Goal: Information Seeking & Learning: Learn about a topic

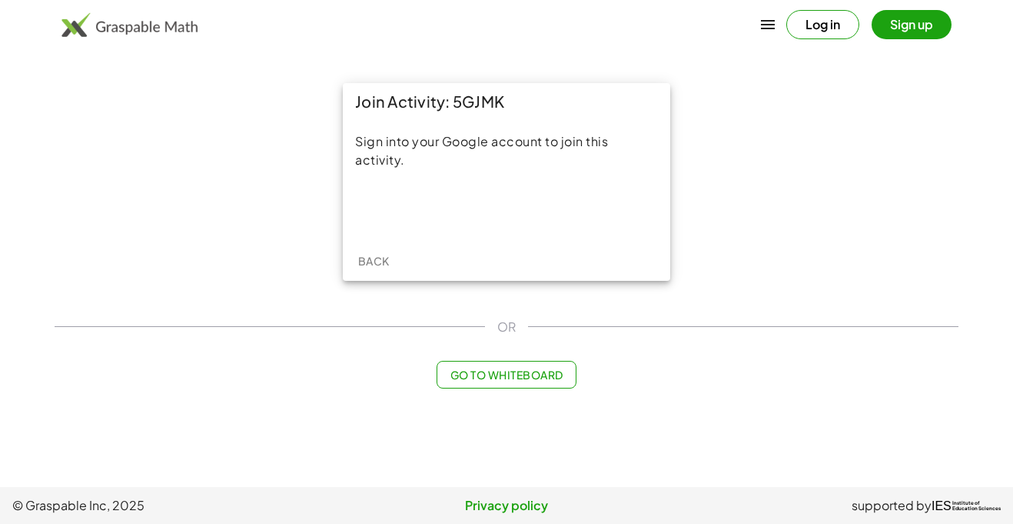
click at [388, 255] on span "Back" at bounding box center [373, 261] width 32 height 14
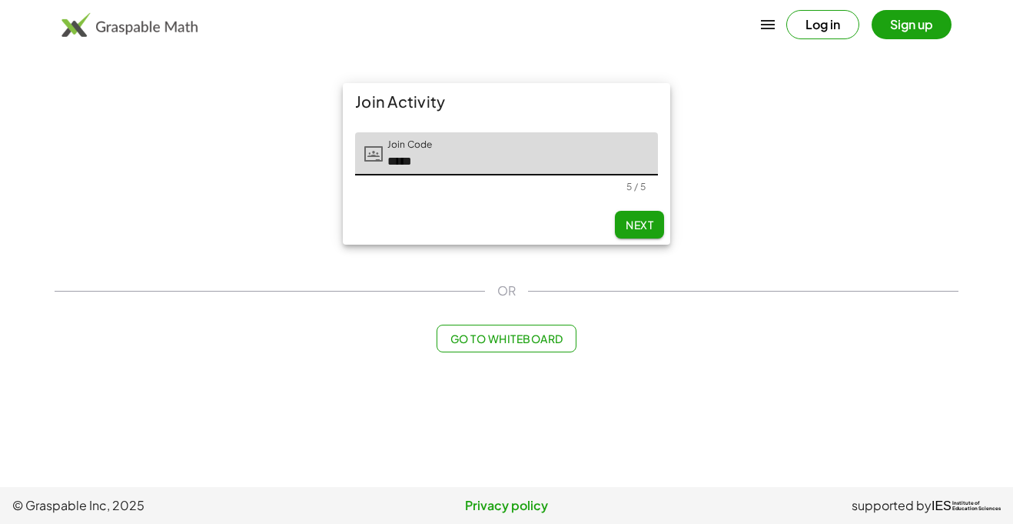
click at [627, 250] on div "Join Activity Join Code Join Code ***** 5 / 5 Next" at bounding box center [507, 164] width 346 height 180
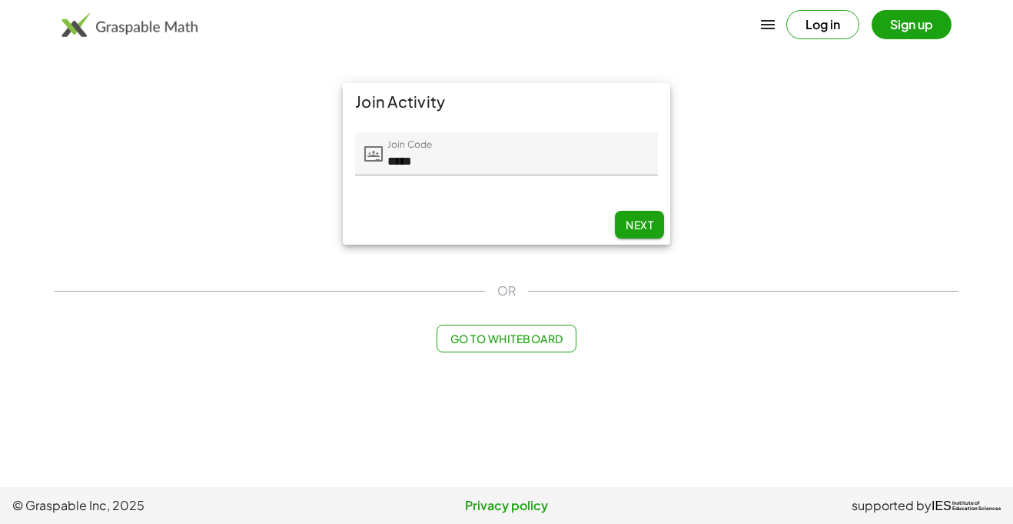
click at [642, 222] on span "Next" at bounding box center [640, 225] width 28 height 14
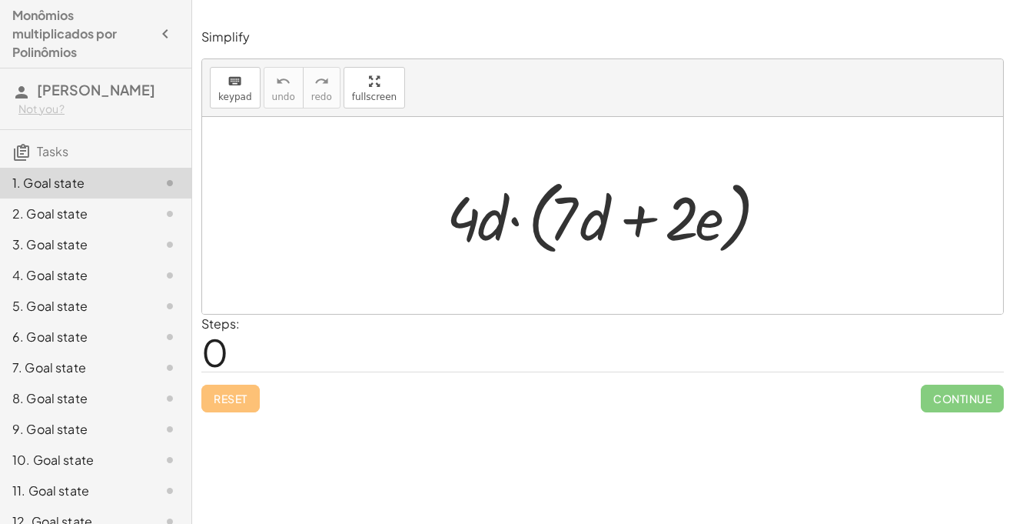
click at [220, 354] on span "0" at bounding box center [214, 351] width 27 height 47
click at [233, 362] on div "Steps: 0" at bounding box center [220, 342] width 38 height 57
click at [214, 345] on span "0" at bounding box center [214, 351] width 27 height 47
click at [470, 226] on div at bounding box center [608, 215] width 339 height 88
click at [473, 238] on div at bounding box center [608, 215] width 339 height 88
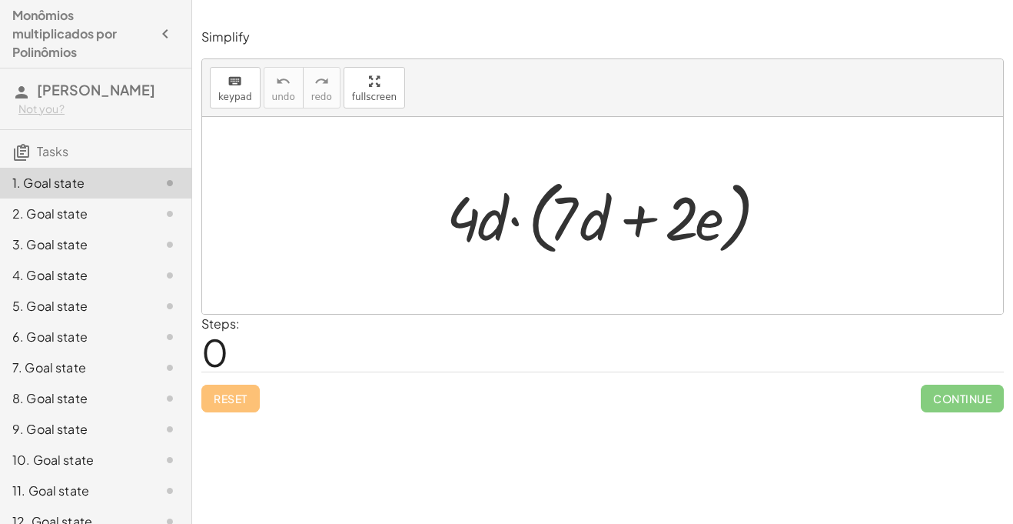
click at [470, 226] on div at bounding box center [608, 215] width 339 height 88
click at [523, 406] on div "Reset Continue" at bounding box center [602, 391] width 803 height 41
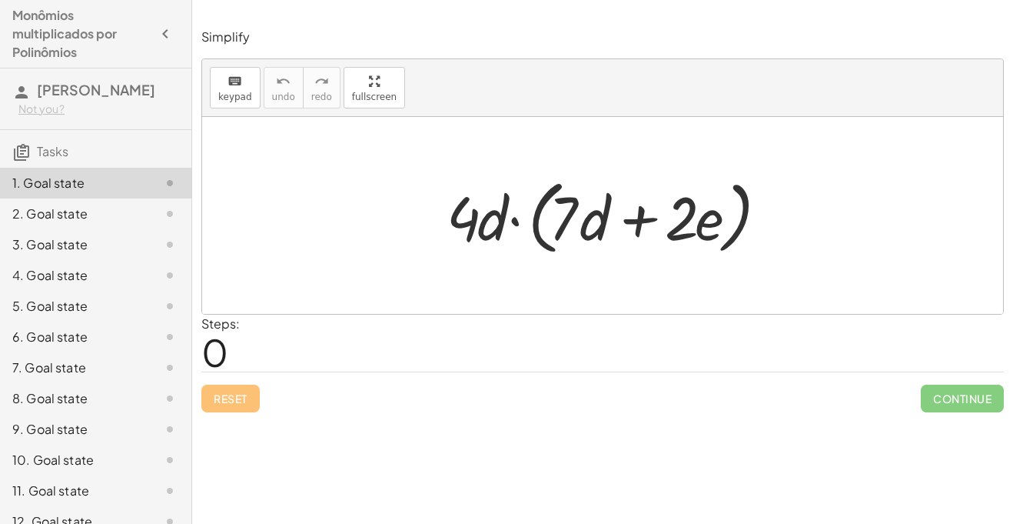
click at [544, 248] on div at bounding box center [608, 215] width 339 height 88
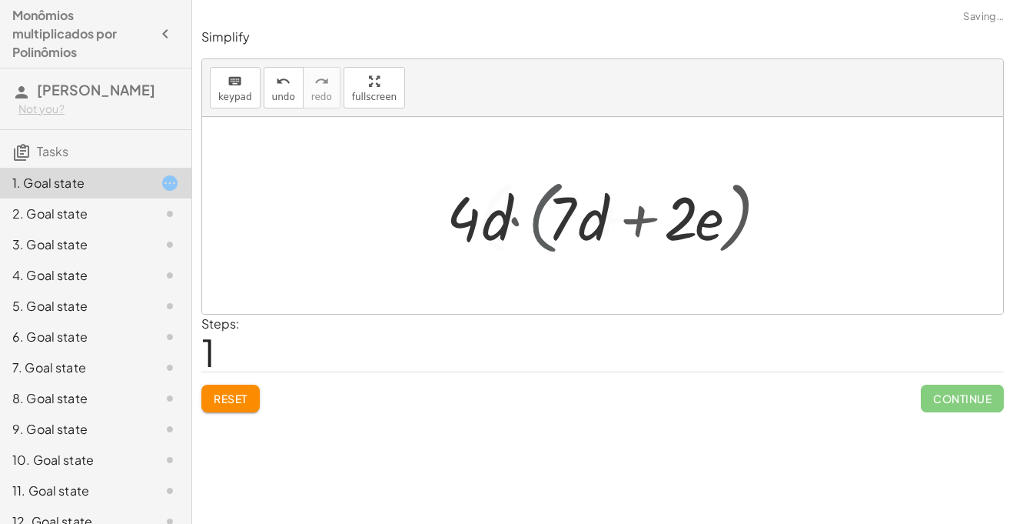
click at [544, 248] on div at bounding box center [608, 215] width 337 height 88
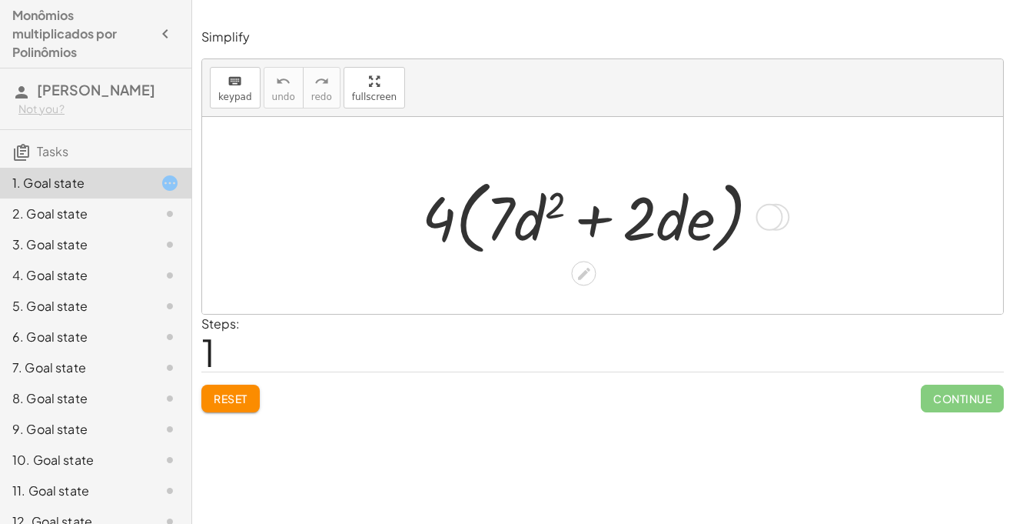
click at [428, 241] on div at bounding box center [597, 215] width 366 height 88
click at [443, 240] on div at bounding box center [597, 215] width 366 height 88
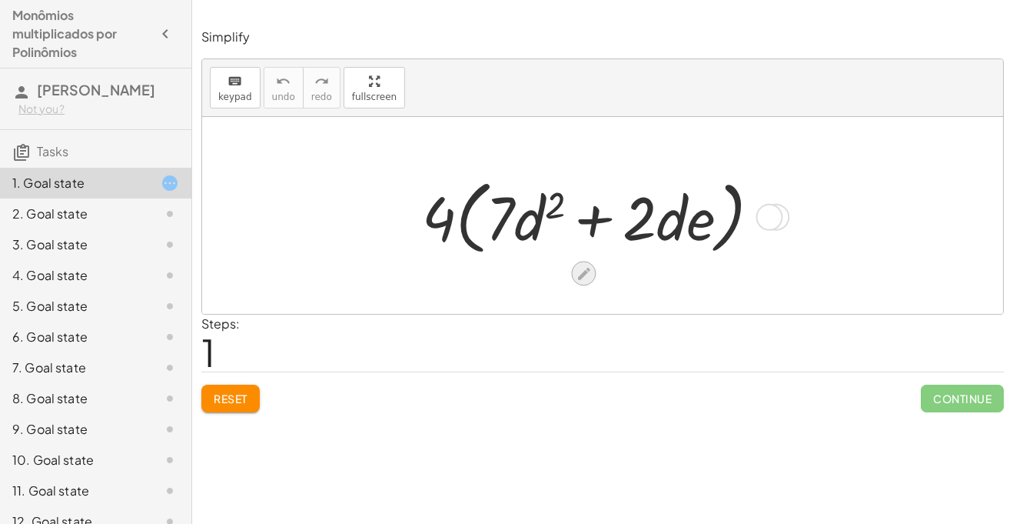
click at [574, 271] on div at bounding box center [583, 273] width 25 height 25
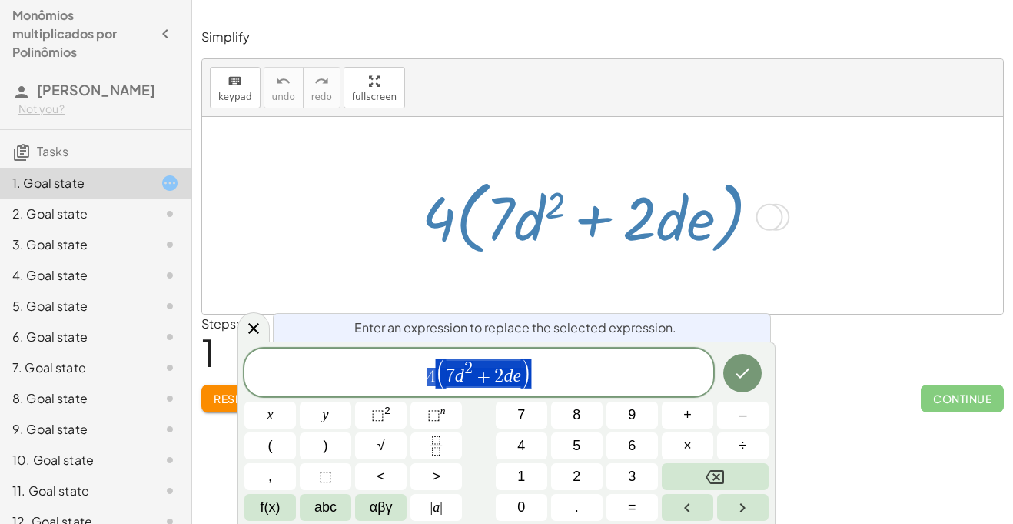
click at [780, 210] on div at bounding box center [769, 217] width 27 height 27
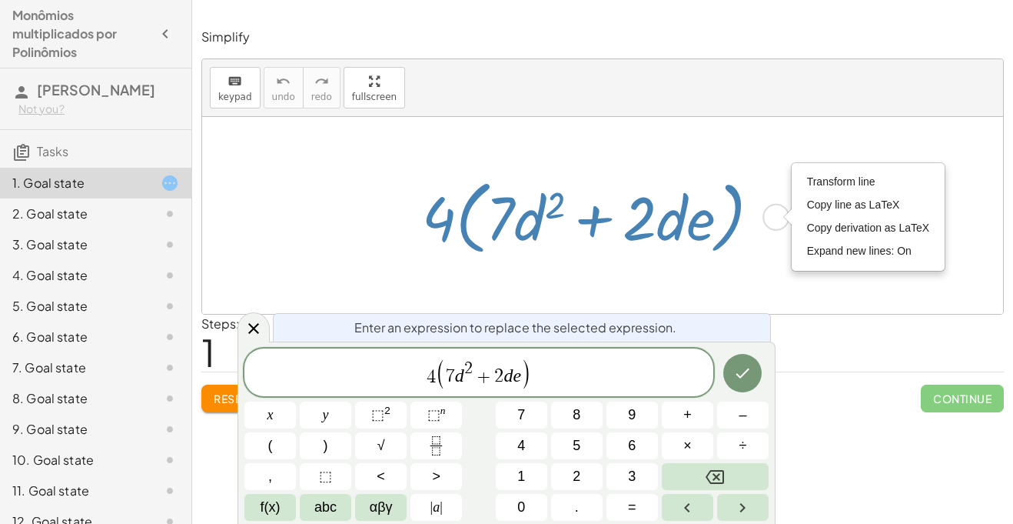
click at [776, 217] on div "Transform line Copy line as LaTeX Copy derivation as LaTeX Expand new lines: On" at bounding box center [776, 217] width 27 height 27
click at [563, 65] on div "keyboard keypad undo undo redo redo fullscreen" at bounding box center [602, 88] width 801 height 58
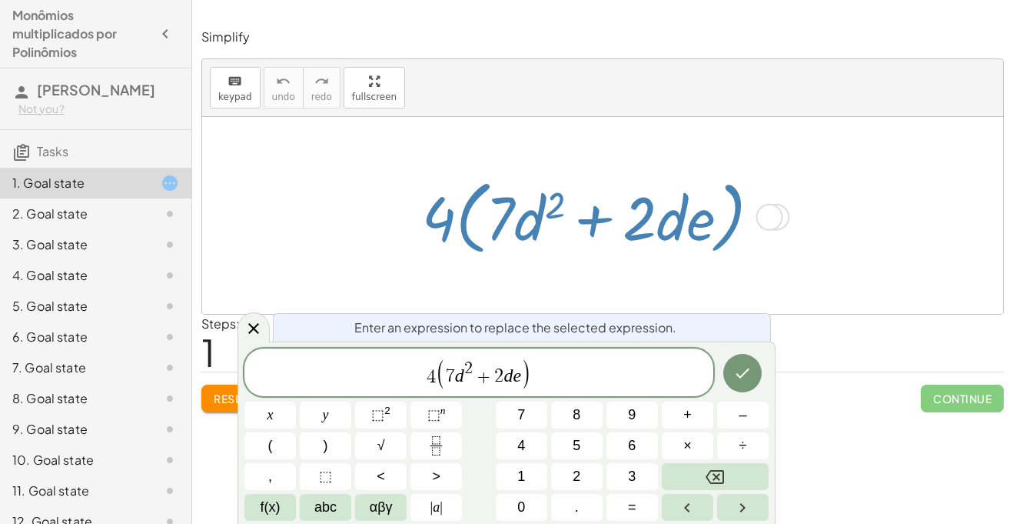
click at [797, 246] on div "· 4 · d · ( + · 7 · d + · 2 · e ) · 4 · ( + · 7 · d 2 + · 2 · d · e ) Transform…" at bounding box center [602, 216] width 407 height 96
click at [257, 321] on icon at bounding box center [253, 328] width 18 height 18
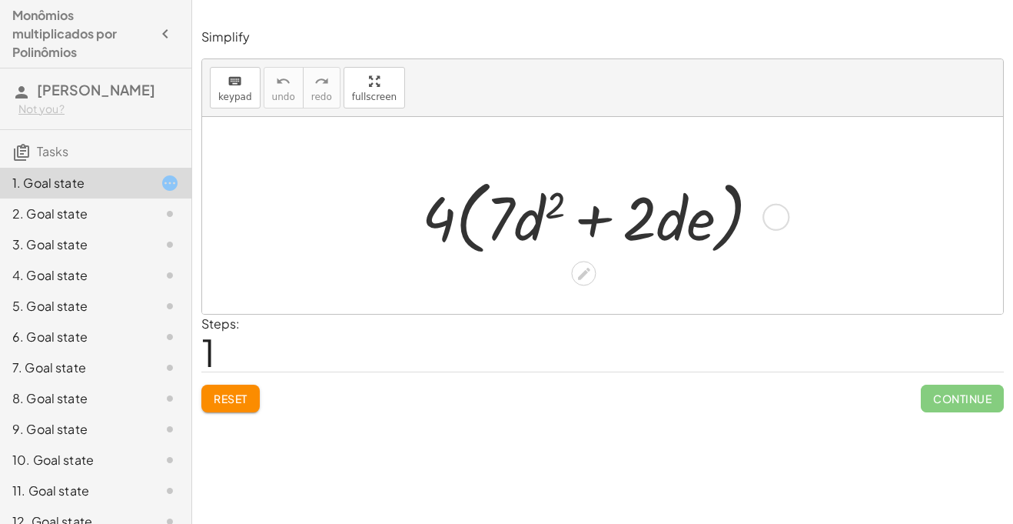
click at [257, 321] on div "Steps: 1" at bounding box center [602, 342] width 803 height 57
click at [597, 273] on div at bounding box center [602, 215] width 801 height 197
click at [783, 214] on div at bounding box center [776, 217] width 27 height 27
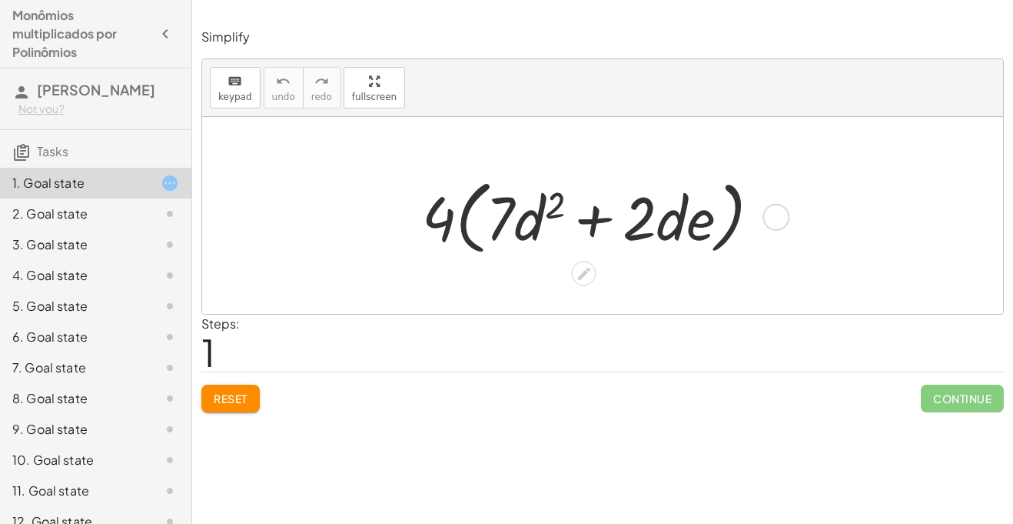
click at [584, 217] on div "· 4 · ( + · 7 · d 2 + · 2 · d · e ) Transform line Copy line as LaTeX Copy deri…" at bounding box center [584, 217] width 0 height 0
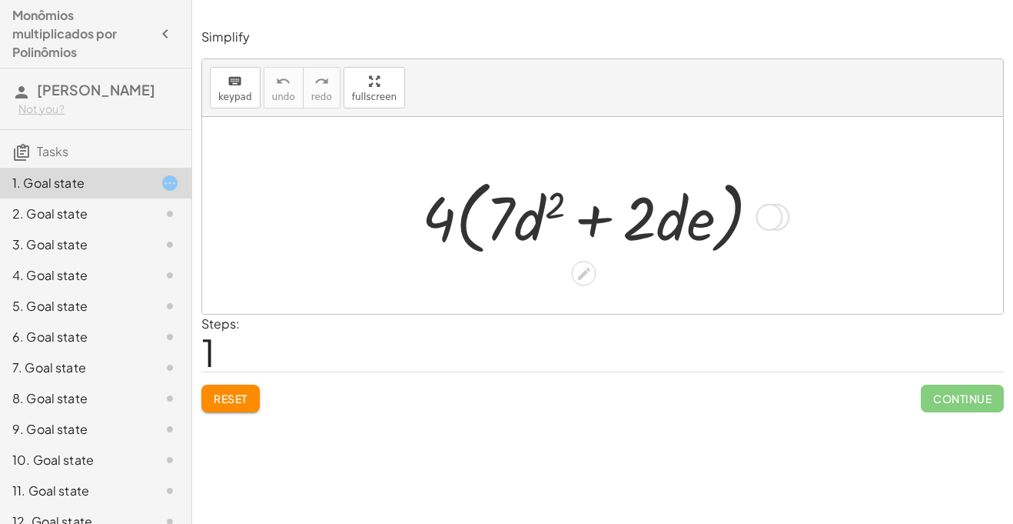
click at [584, 217] on div "· 4 · ( + · 7 · d 2 + · 2 · d · e ) Transform line Copy line as LaTeX Copy deri…" at bounding box center [584, 217] width 0 height 0
click at [581, 269] on icon at bounding box center [584, 273] width 16 height 16
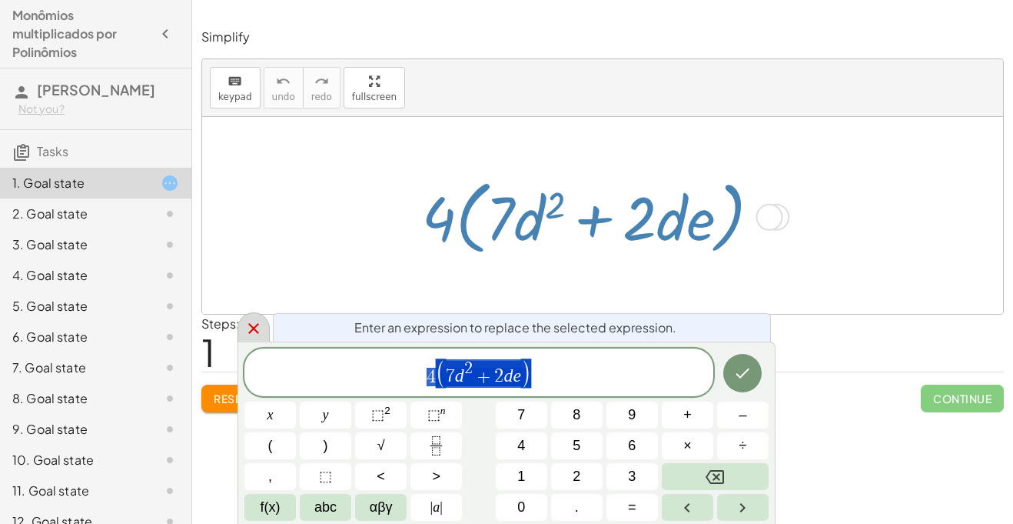
click at [256, 328] on icon at bounding box center [253, 328] width 18 height 18
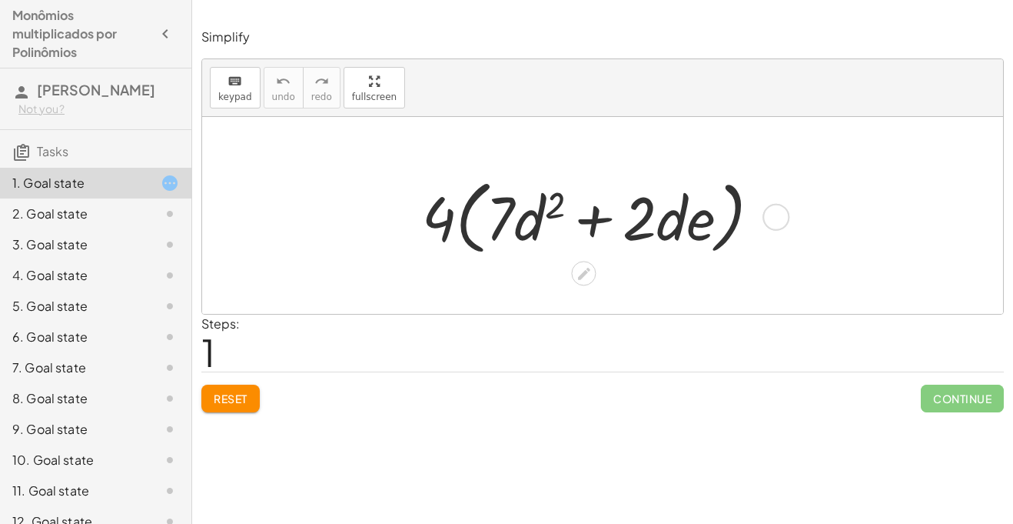
click at [255, 390] on button "Reset" at bounding box center [230, 398] width 58 height 28
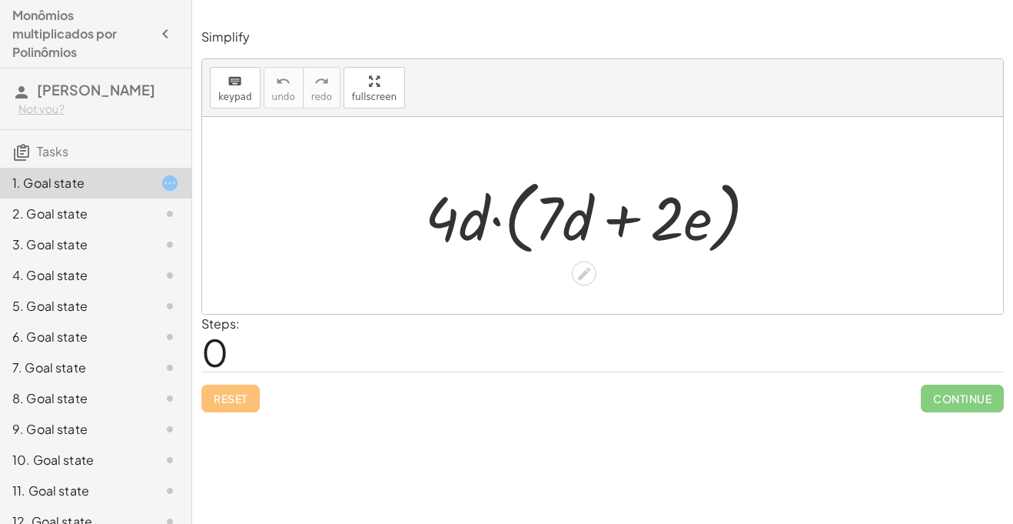
click at [447, 225] on div at bounding box center [597, 215] width 361 height 88
drag, startPoint x: 447, startPoint y: 225, endPoint x: 553, endPoint y: 221, distance: 105.4
click at [553, 221] on div at bounding box center [597, 215] width 361 height 88
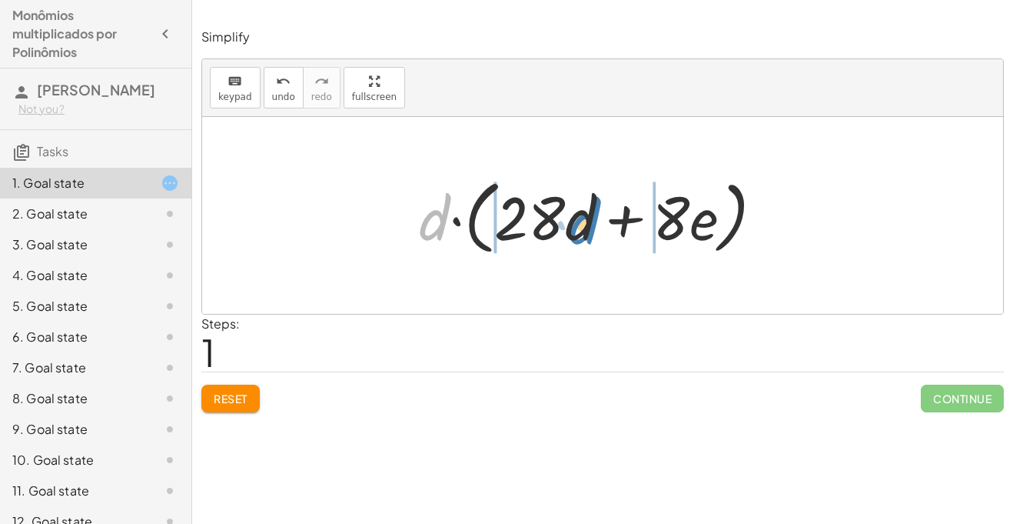
drag, startPoint x: 443, startPoint y: 238, endPoint x: 590, endPoint y: 240, distance: 147.6
click at [590, 240] on div at bounding box center [597, 215] width 372 height 88
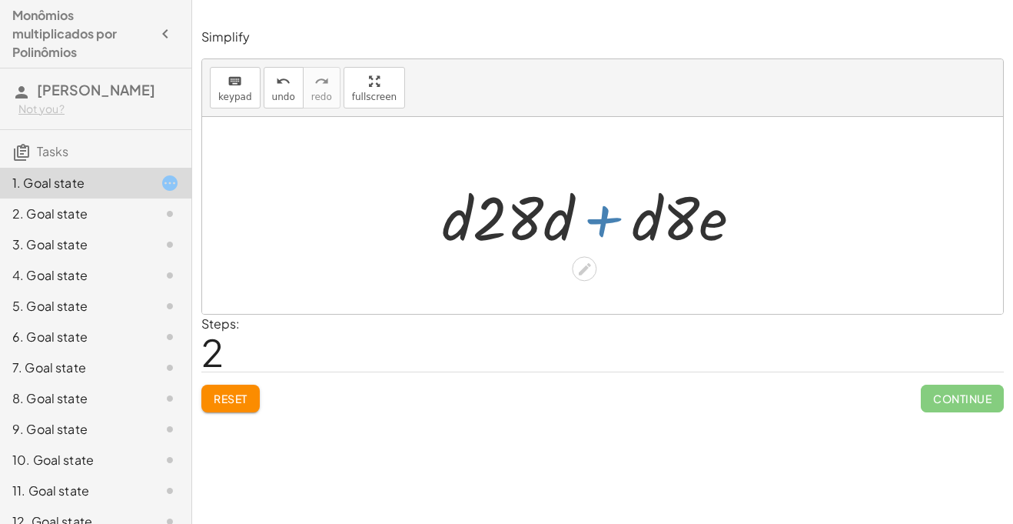
click at [590, 240] on div at bounding box center [598, 215] width 328 height 79
drag, startPoint x: 461, startPoint y: 224, endPoint x: 552, endPoint y: 231, distance: 91.8
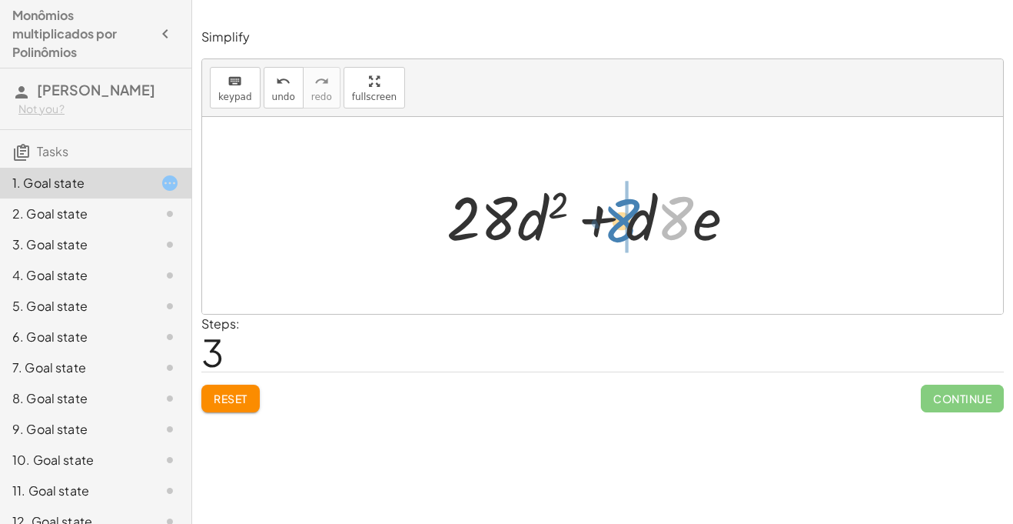
drag, startPoint x: 672, startPoint y: 222, endPoint x: 618, endPoint y: 225, distance: 53.9
click at [618, 225] on div at bounding box center [597, 215] width 317 height 79
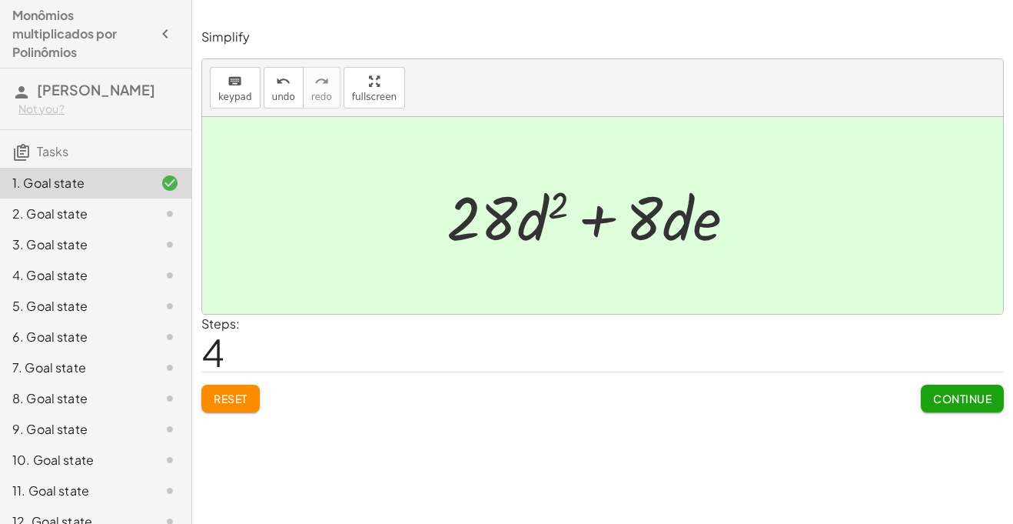
click at [961, 404] on span "Continue" at bounding box center [962, 398] width 58 height 14
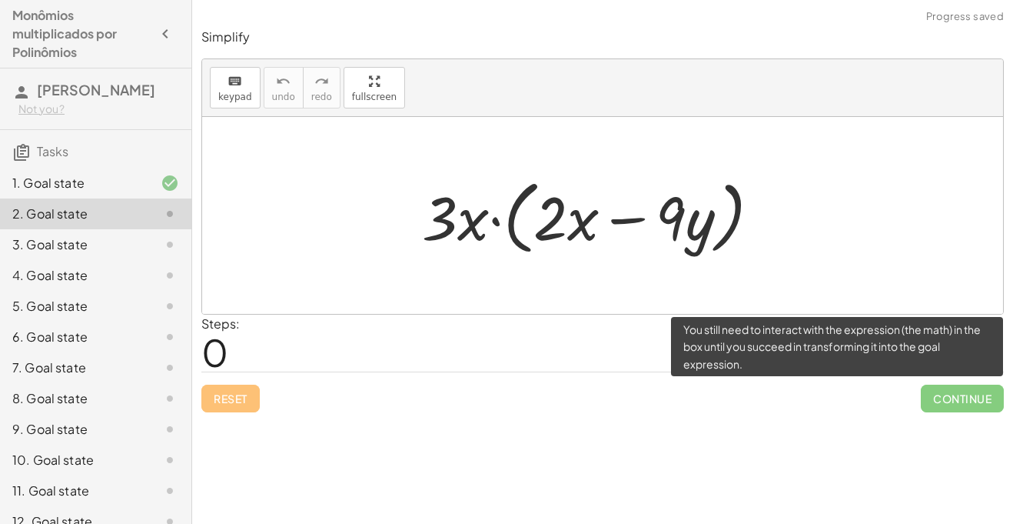
click at [961, 404] on span "Continue" at bounding box center [962, 398] width 83 height 28
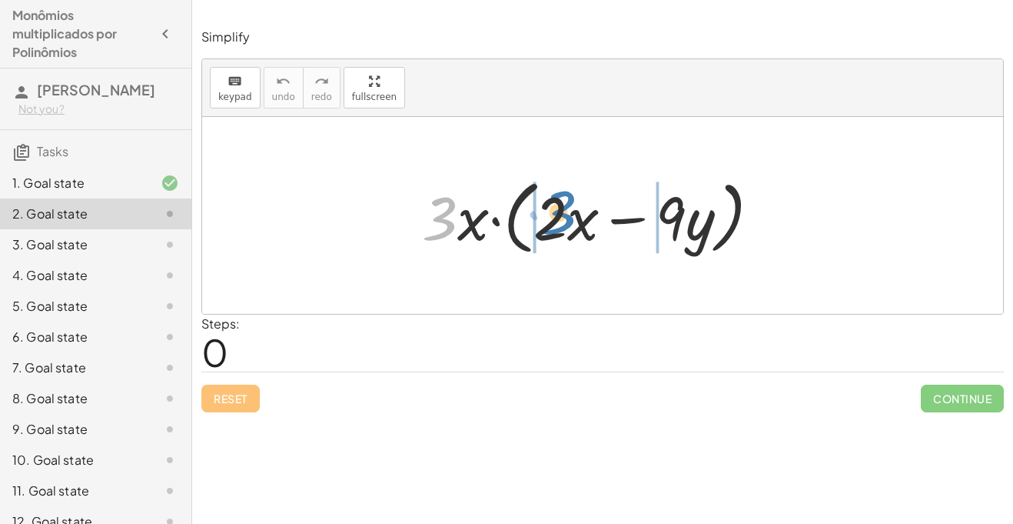
drag, startPoint x: 439, startPoint y: 241, endPoint x: 558, endPoint y: 245, distance: 119.2
click at [558, 245] on div at bounding box center [597, 215] width 366 height 88
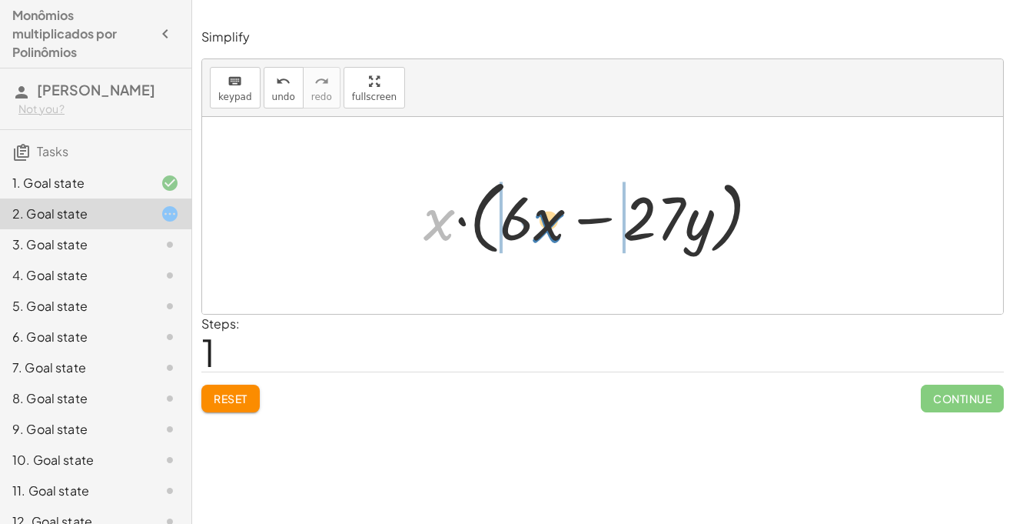
drag, startPoint x: 437, startPoint y: 218, endPoint x: 547, endPoint y: 220, distance: 109.2
click at [547, 220] on div at bounding box center [598, 215] width 364 height 88
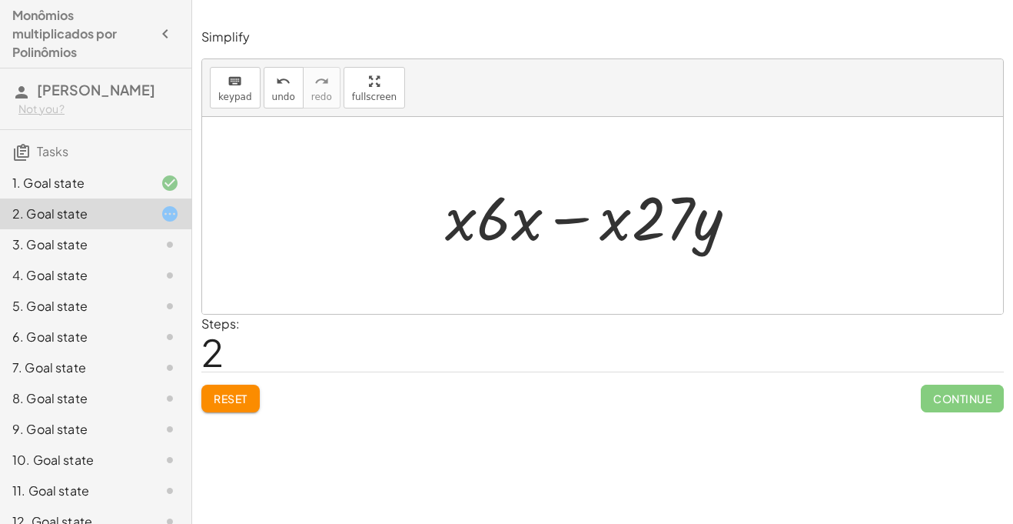
click at [236, 384] on button "Reset" at bounding box center [230, 398] width 58 height 28
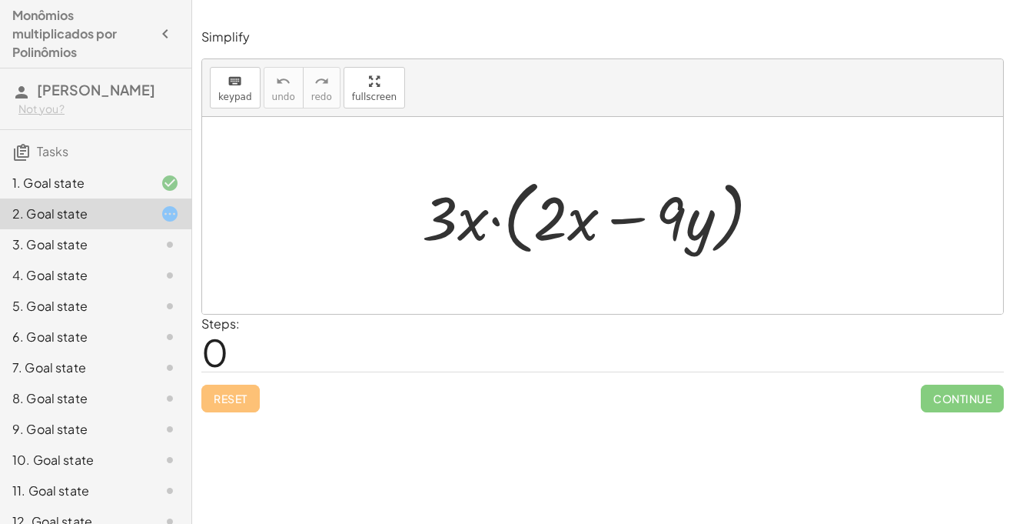
click at [434, 224] on div at bounding box center [597, 215] width 366 height 88
click at [449, 224] on div at bounding box center [597, 215] width 366 height 88
drag, startPoint x: 453, startPoint y: 226, endPoint x: 573, endPoint y: 220, distance: 120.1
click at [573, 220] on div at bounding box center [597, 215] width 366 height 88
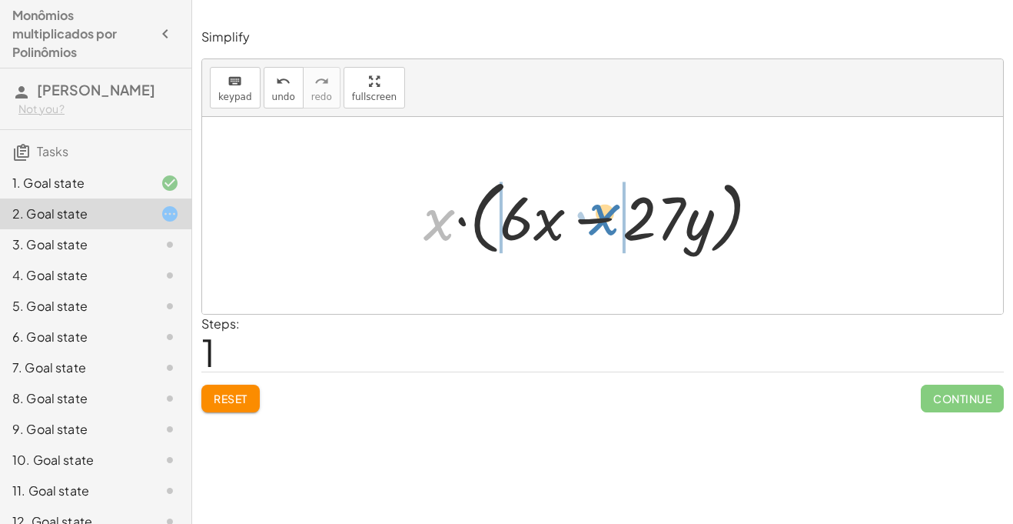
drag, startPoint x: 440, startPoint y: 232, endPoint x: 603, endPoint y: 226, distance: 163.1
click at [603, 226] on div at bounding box center [598, 215] width 364 height 88
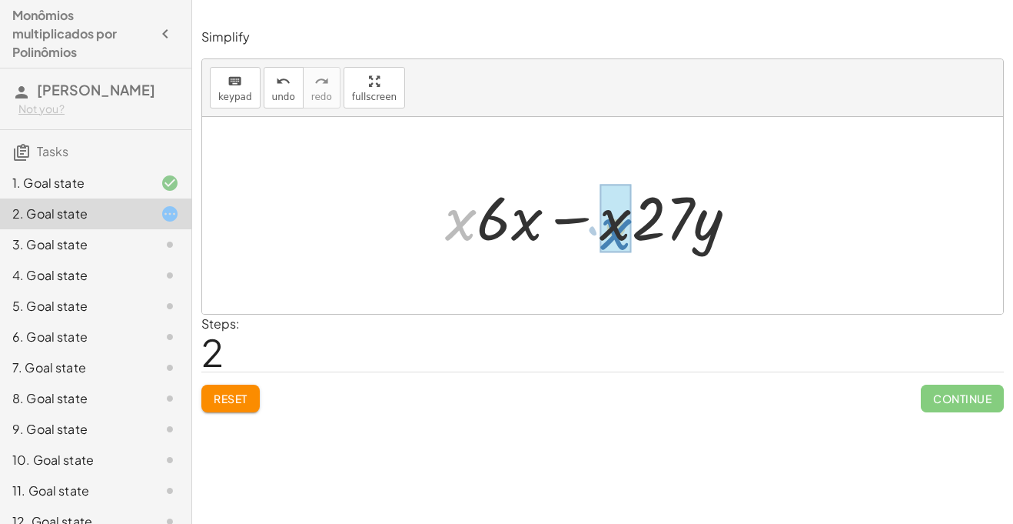
drag, startPoint x: 451, startPoint y: 222, endPoint x: 607, endPoint y: 231, distance: 155.6
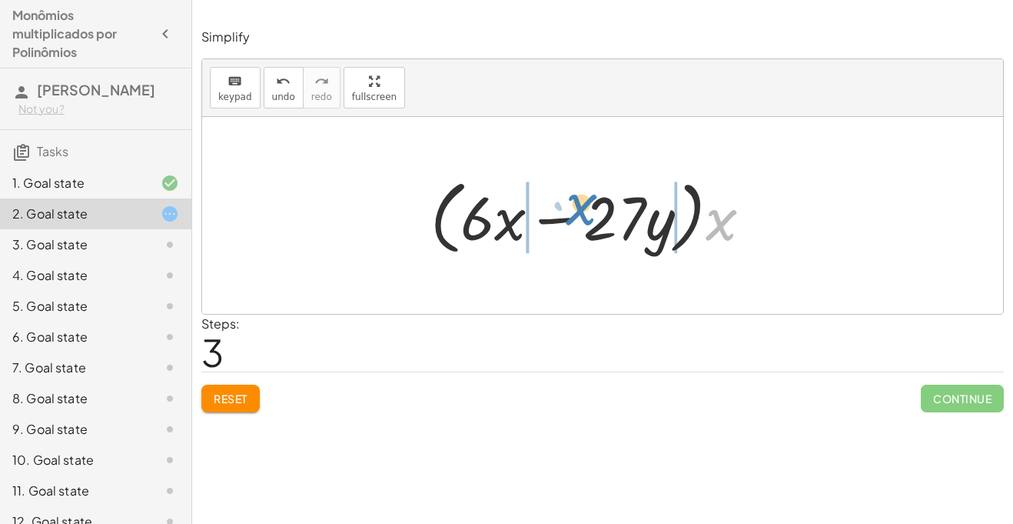
drag, startPoint x: 723, startPoint y: 222, endPoint x: 580, endPoint y: 208, distance: 144.4
click at [580, 208] on div at bounding box center [597, 215] width 349 height 88
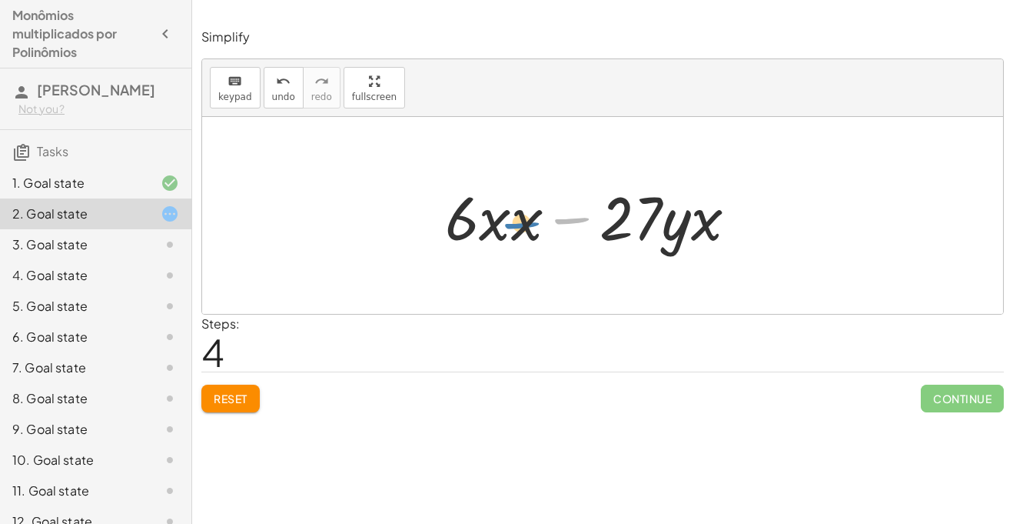
drag, startPoint x: 560, startPoint y: 218, endPoint x: 507, endPoint y: 225, distance: 53.5
click at [507, 225] on div at bounding box center [597, 215] width 320 height 79
click at [226, 393] on span "Reset" at bounding box center [231, 398] width 34 height 14
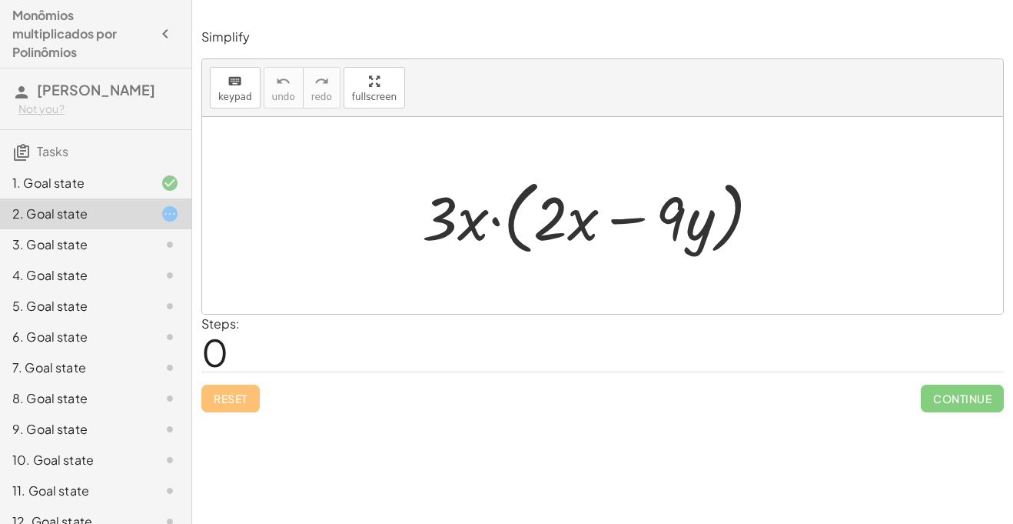
click at [441, 211] on div at bounding box center [597, 215] width 366 height 88
drag, startPoint x: 441, startPoint y: 211, endPoint x: 534, endPoint y: 221, distance: 93.6
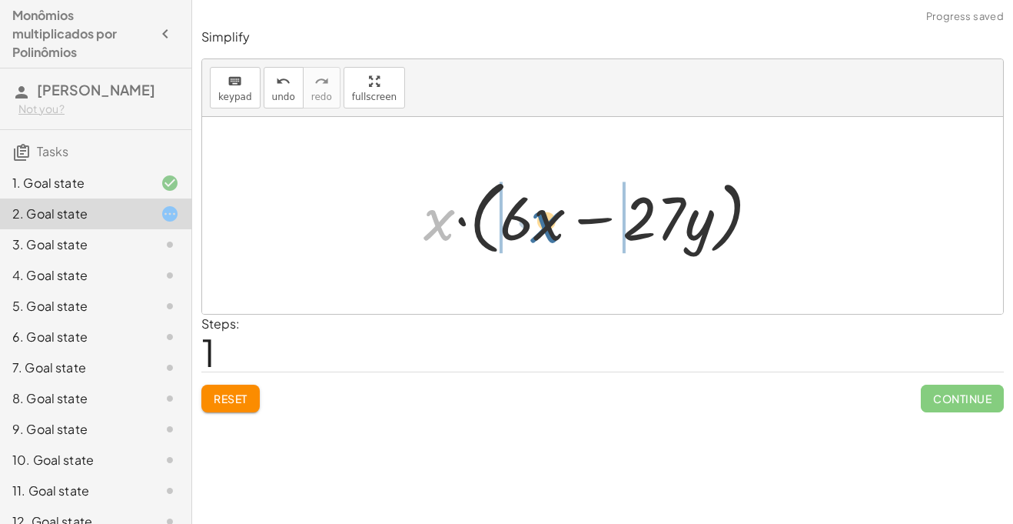
drag, startPoint x: 424, startPoint y: 228, endPoint x: 537, endPoint y: 230, distance: 113.0
click at [537, 230] on div at bounding box center [598, 215] width 364 height 88
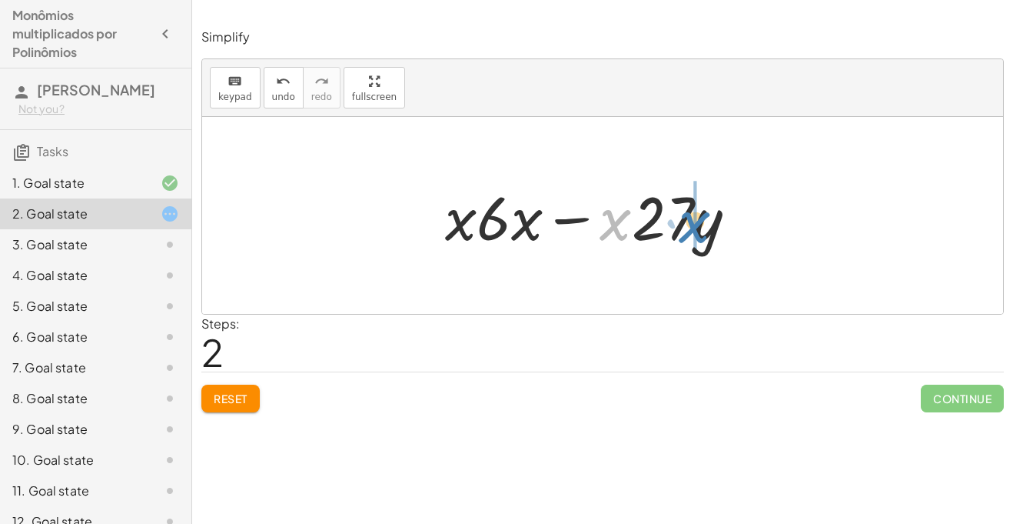
drag, startPoint x: 604, startPoint y: 227, endPoint x: 684, endPoint y: 229, distance: 80.0
click at [684, 229] on div at bounding box center [597, 215] width 320 height 79
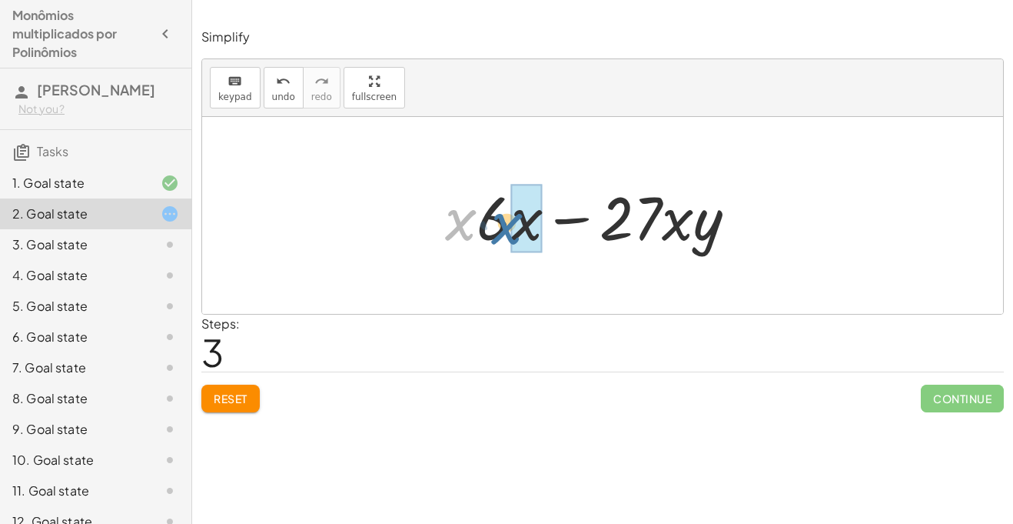
drag, startPoint x: 469, startPoint y: 213, endPoint x: 518, endPoint y: 217, distance: 49.4
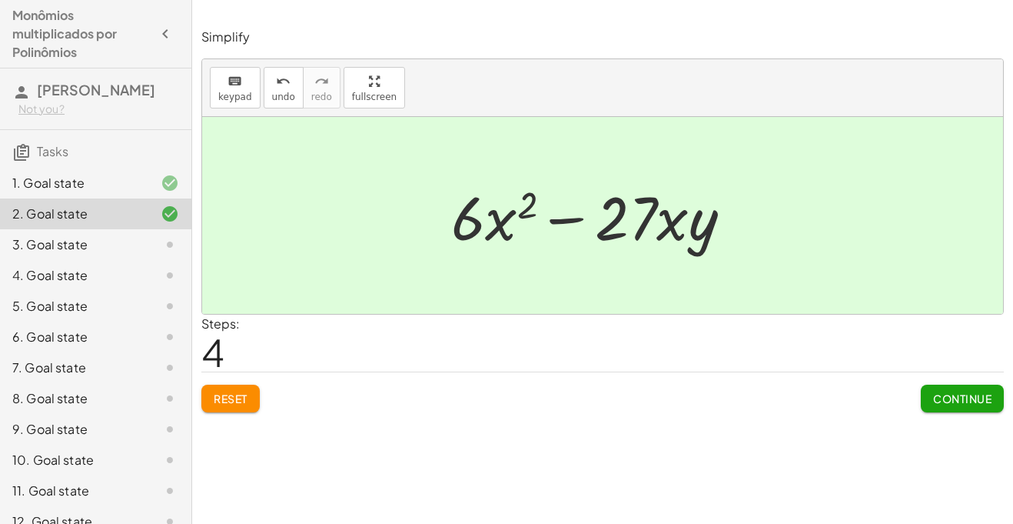
click at [988, 399] on span "Continue" at bounding box center [962, 398] width 58 height 14
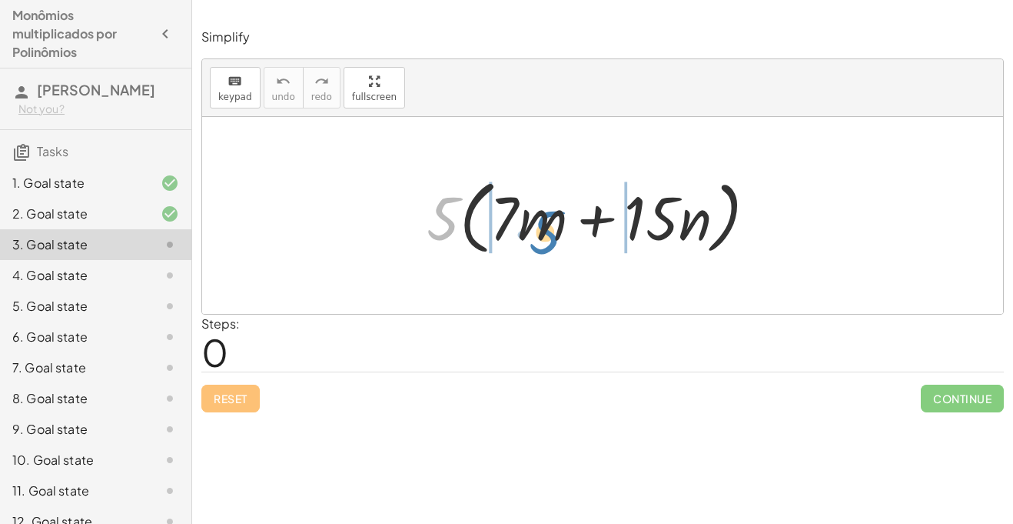
drag, startPoint x: 432, startPoint y: 211, endPoint x: 531, endPoint y: 223, distance: 99.9
click at [531, 223] on div at bounding box center [598, 215] width 358 height 88
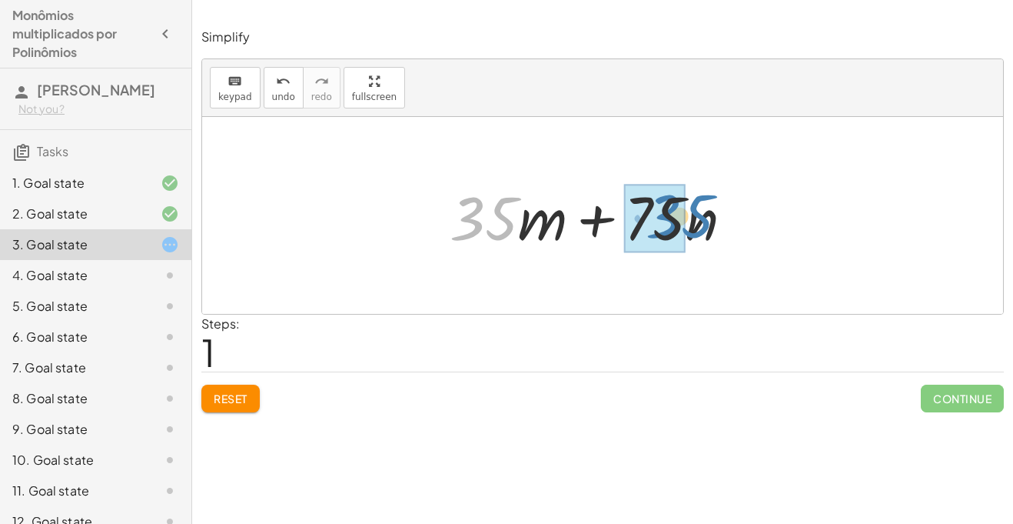
drag, startPoint x: 491, startPoint y: 222, endPoint x: 687, endPoint y: 220, distance: 195.3
click at [687, 220] on div at bounding box center [597, 215] width 311 height 79
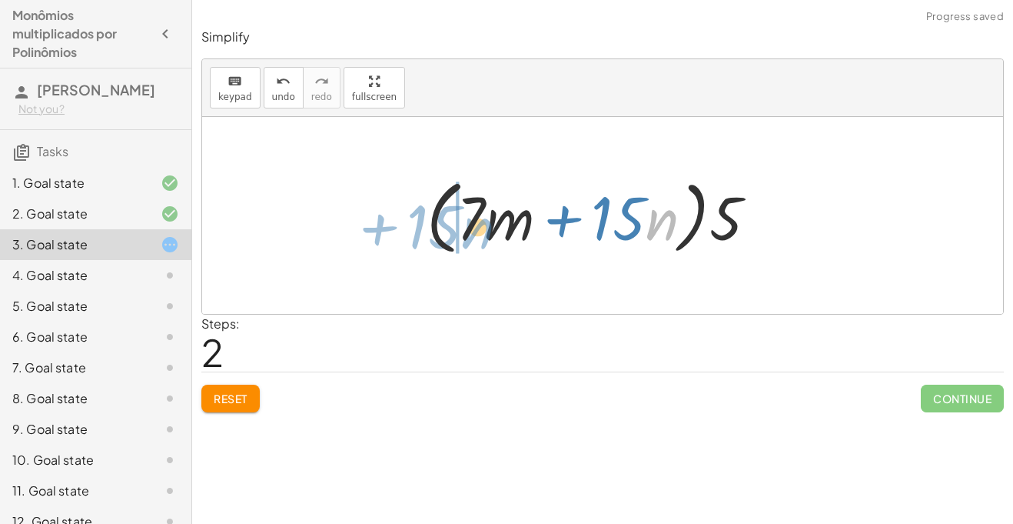
drag, startPoint x: 659, startPoint y: 221, endPoint x: 492, endPoint y: 229, distance: 167.0
click at [492, 229] on div at bounding box center [598, 215] width 358 height 88
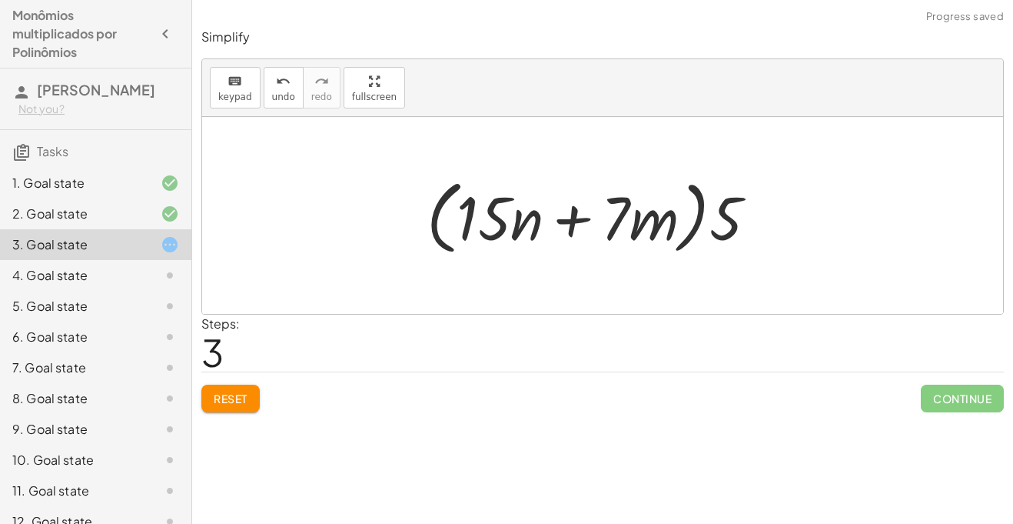
click at [211, 391] on button "Reset" at bounding box center [230, 398] width 58 height 28
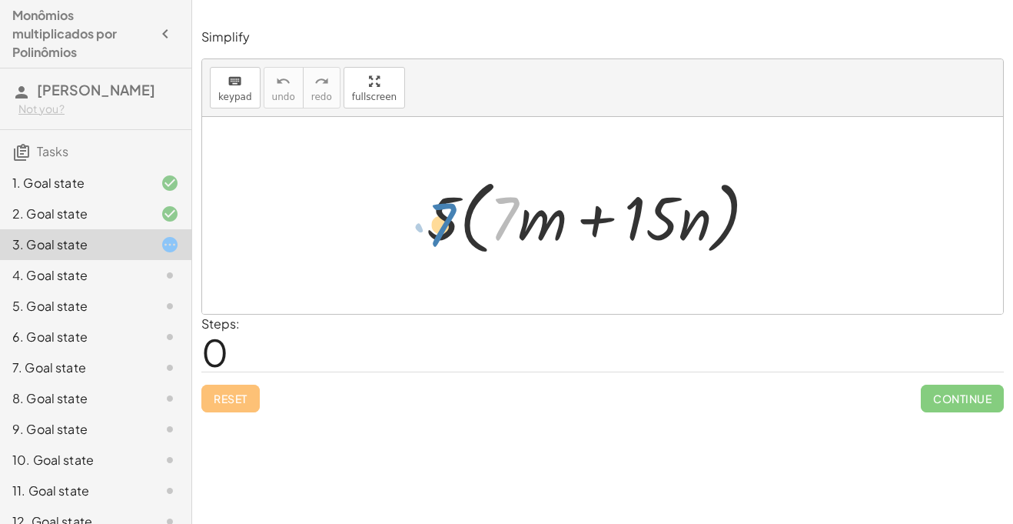
drag, startPoint x: 497, startPoint y: 224, endPoint x: 433, endPoint y: 231, distance: 64.1
click at [433, 231] on div at bounding box center [598, 215] width 358 height 88
drag, startPoint x: 433, startPoint y: 231, endPoint x: 466, endPoint y: 226, distance: 33.4
click at [466, 226] on div at bounding box center [598, 215] width 358 height 88
click at [527, 223] on div at bounding box center [598, 215] width 358 height 88
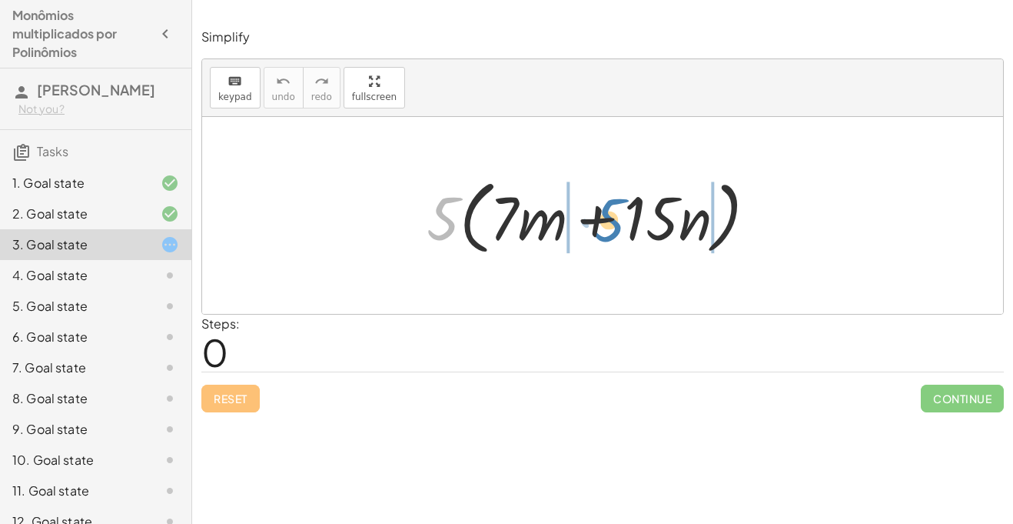
drag, startPoint x: 445, startPoint y: 228, endPoint x: 610, endPoint y: 229, distance: 164.5
click at [610, 229] on div at bounding box center [598, 215] width 358 height 88
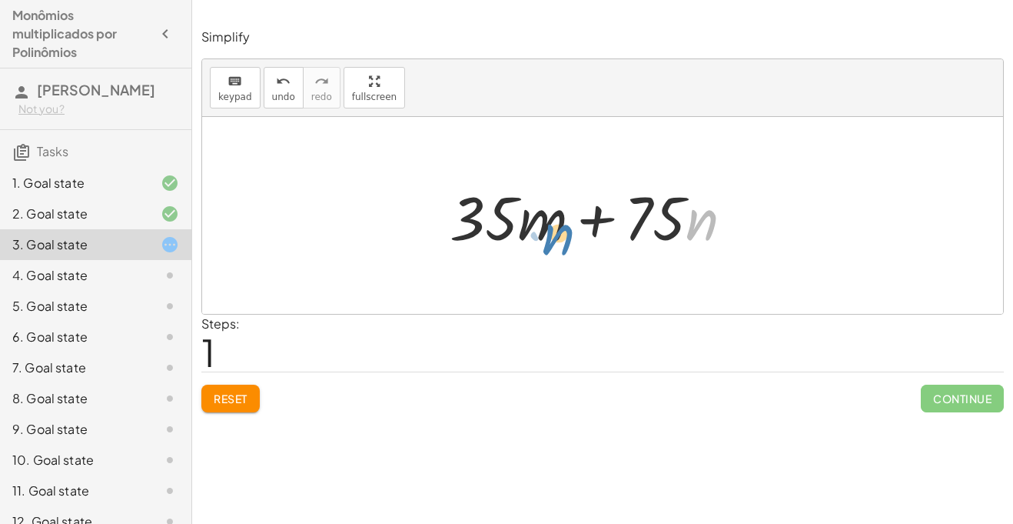
drag, startPoint x: 705, startPoint y: 221, endPoint x: 542, endPoint y: 232, distance: 163.4
click at [542, 232] on div at bounding box center [597, 215] width 311 height 79
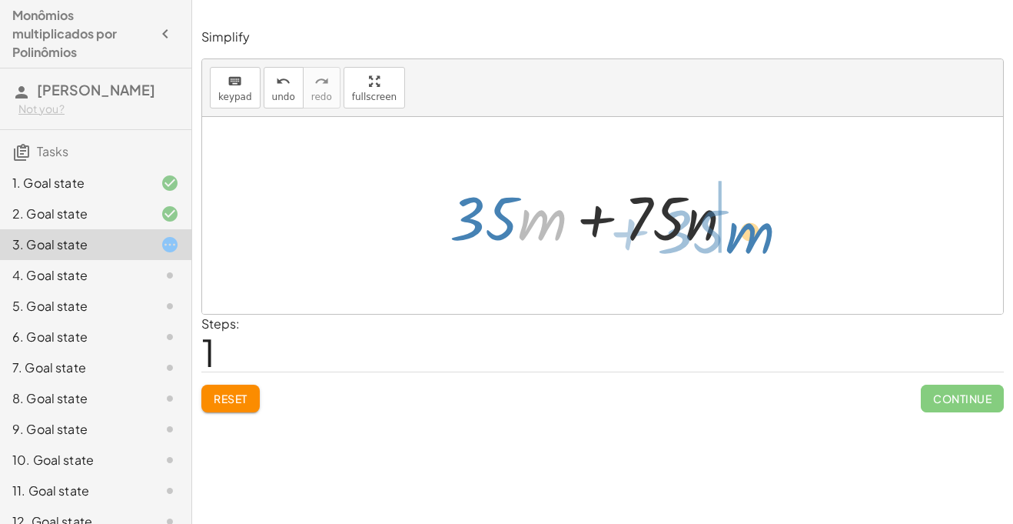
drag, startPoint x: 542, startPoint y: 232, endPoint x: 742, endPoint y: 244, distance: 200.3
click at [742, 244] on div at bounding box center [597, 215] width 311 height 79
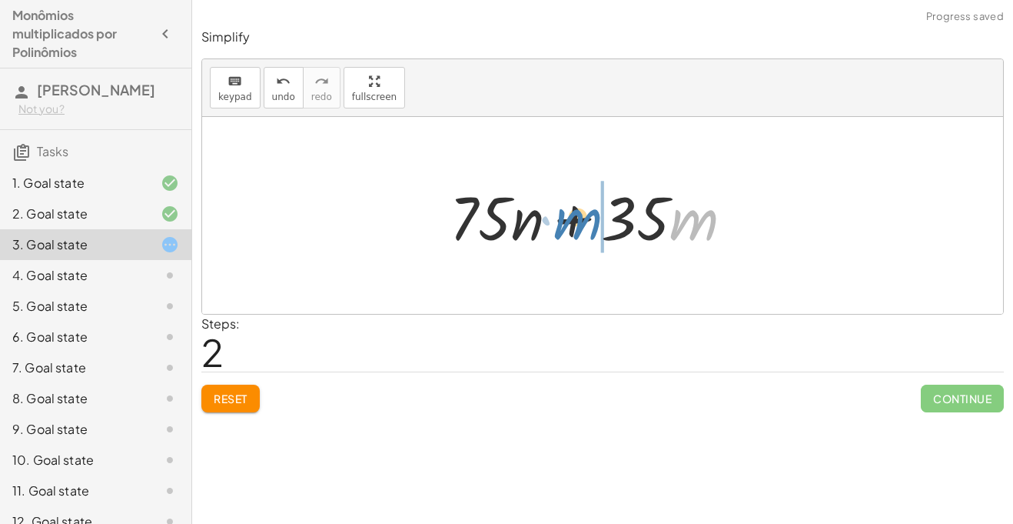
drag, startPoint x: 741, startPoint y: 246, endPoint x: 615, endPoint y: 251, distance: 126.2
click at [615, 251] on div at bounding box center [597, 215] width 311 height 79
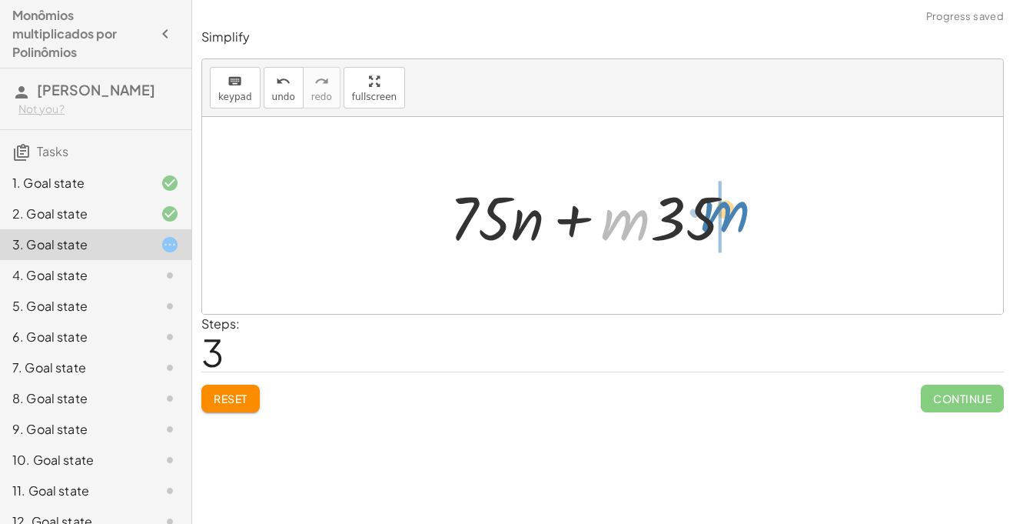
drag, startPoint x: 615, startPoint y: 251, endPoint x: 717, endPoint y: 244, distance: 102.5
click at [717, 244] on div at bounding box center [597, 215] width 311 height 79
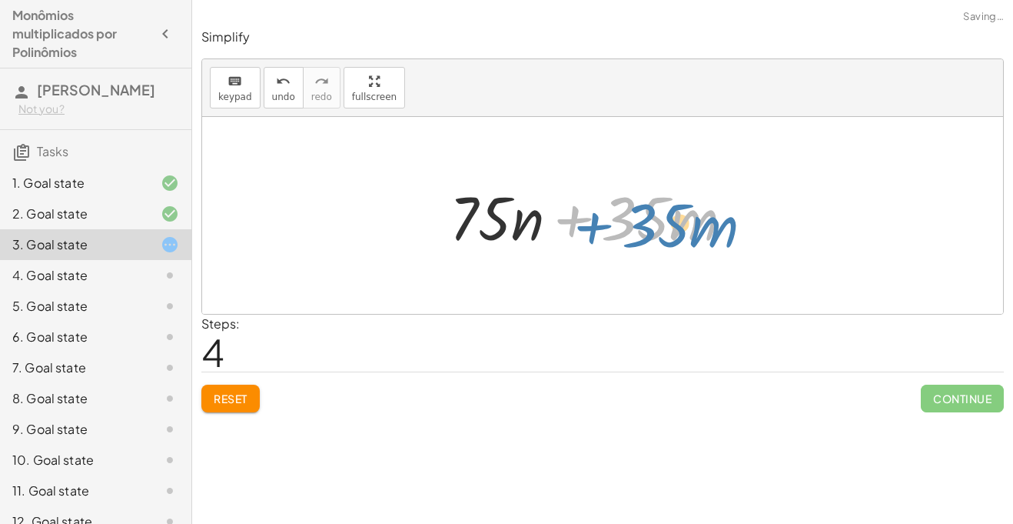
drag, startPoint x: 552, startPoint y: 231, endPoint x: 570, endPoint y: 237, distance: 18.7
click at [570, 237] on div at bounding box center [597, 215] width 311 height 79
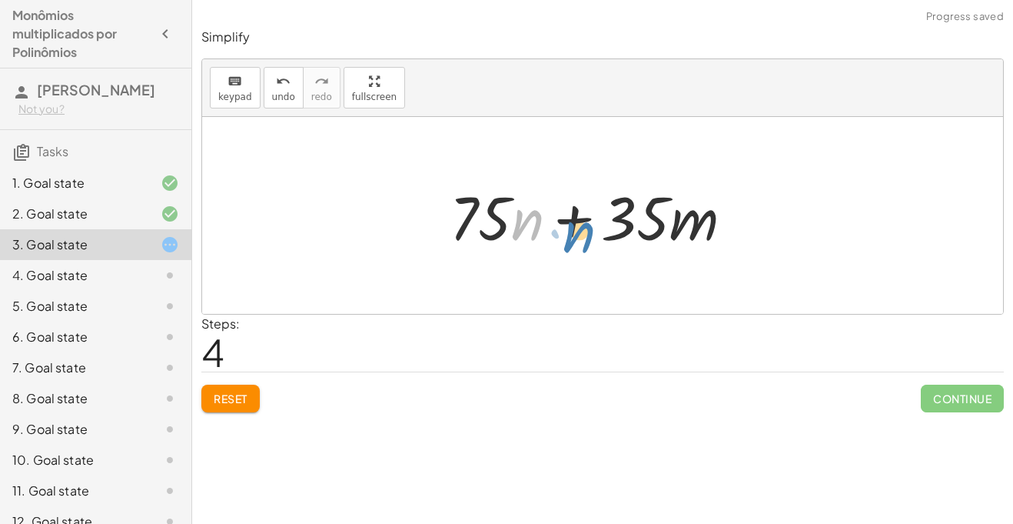
drag, startPoint x: 528, startPoint y: 238, endPoint x: 578, endPoint y: 250, distance: 51.5
click at [578, 250] on div at bounding box center [597, 215] width 311 height 79
drag, startPoint x: 517, startPoint y: 231, endPoint x: 637, endPoint y: 227, distance: 120.8
click at [637, 227] on div at bounding box center [597, 215] width 311 height 79
